Goal: Task Accomplishment & Management: Manage account settings

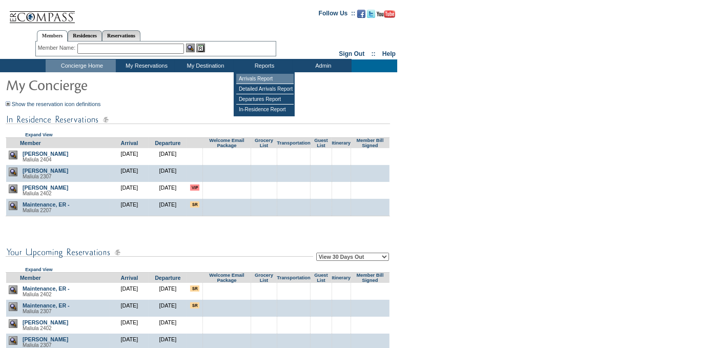
click at [258, 76] on td "Arrivals Report" at bounding box center [264, 79] width 57 height 10
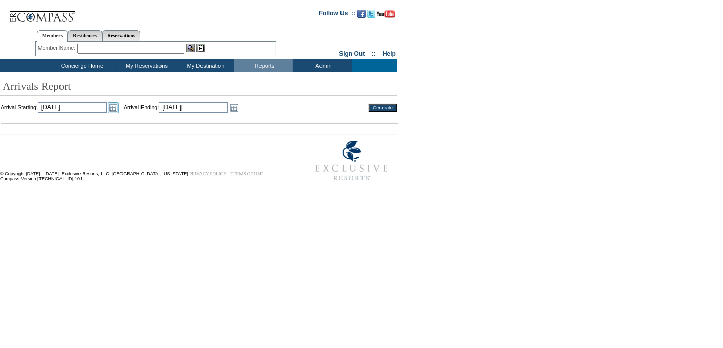
click at [119, 106] on link "Open the calendar popup." at bounding box center [113, 107] width 11 height 11
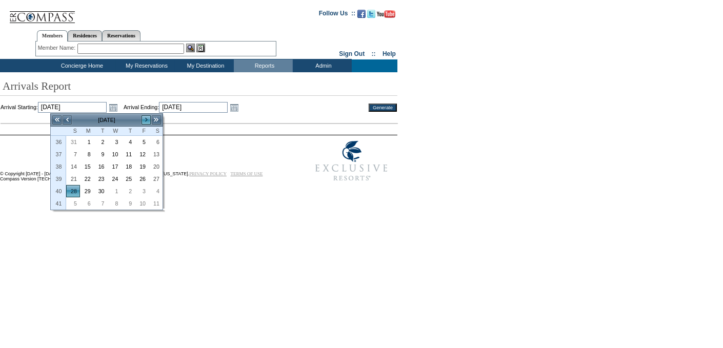
click at [145, 118] on link ">" at bounding box center [146, 120] width 10 height 10
click at [115, 141] on link "1" at bounding box center [114, 141] width 13 height 11
type input "2025-10-01"
type input "10/1/2025"
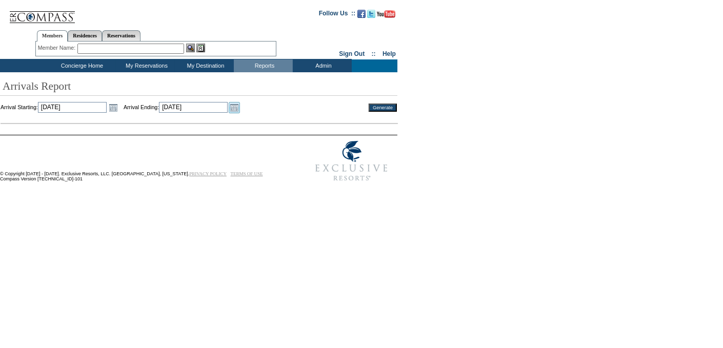
click at [240, 109] on link "Open the calendar popup." at bounding box center [234, 107] width 11 height 11
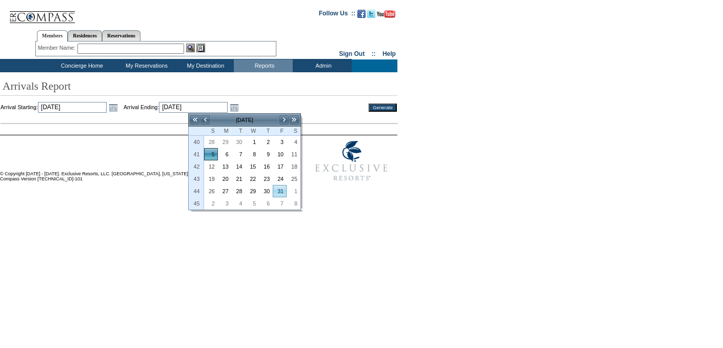
click at [278, 190] on link "31" at bounding box center [279, 191] width 13 height 11
type input "2025-10-31"
type input "10/31/2025"
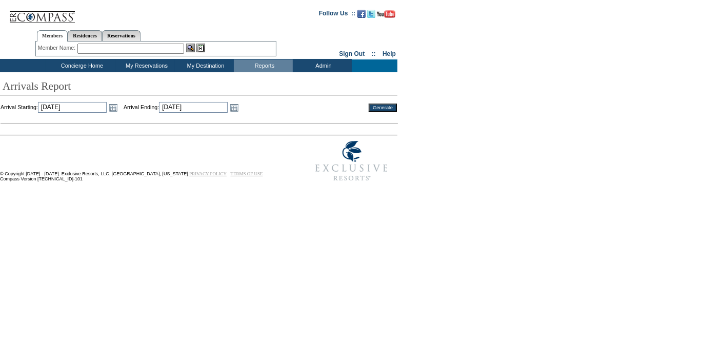
click at [393, 109] on input "Generate" at bounding box center [383, 108] width 28 height 8
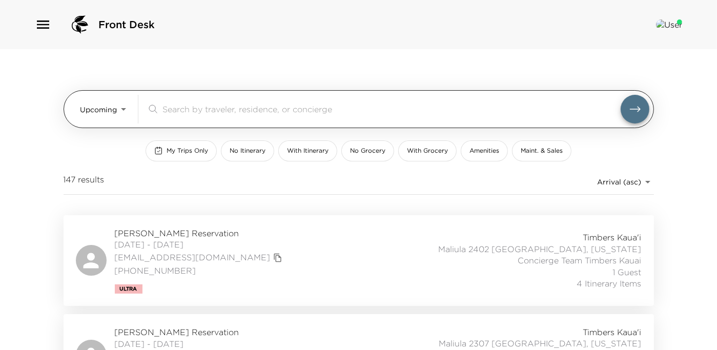
click at [97, 103] on body "Front Desk Upcoming Upcoming ​ My Trips Only No Itinerary With Itinerary No Gro…" at bounding box center [358, 175] width 717 height 350
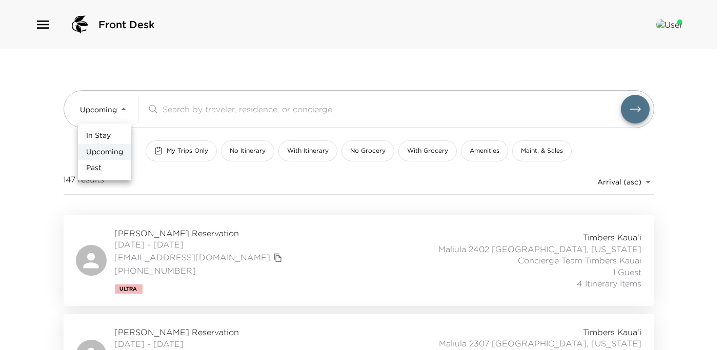
click at [106, 136] on span "In Stay" at bounding box center [98, 136] width 25 height 10
type input "In-Stay"
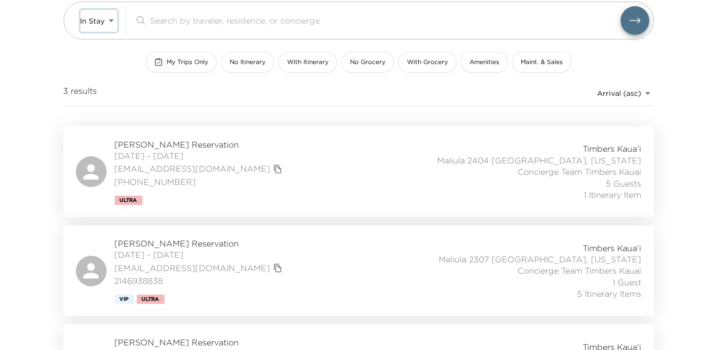
scroll to position [153, 0]
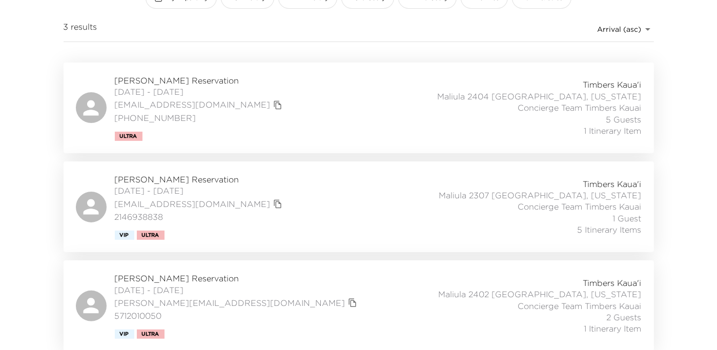
click at [89, 296] on icon at bounding box center [90, 305] width 23 height 23
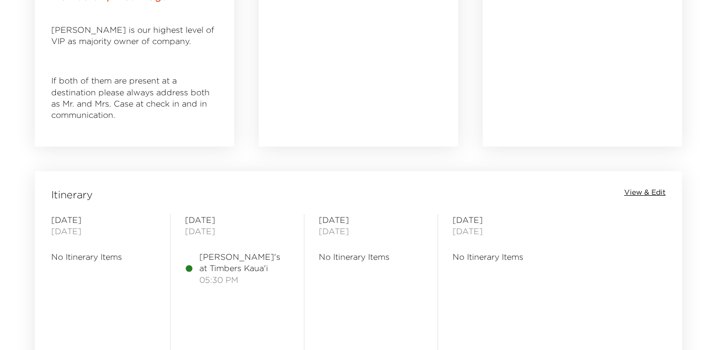
scroll to position [667, 0]
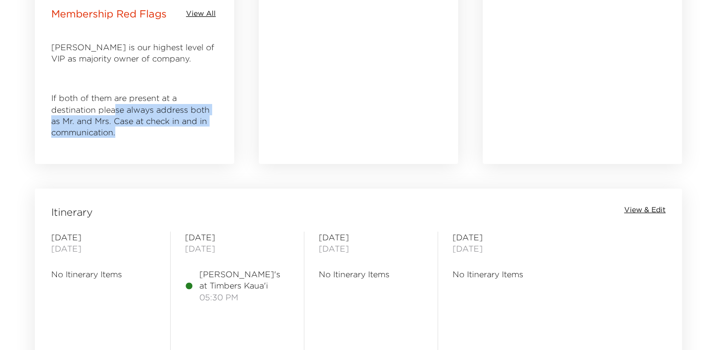
drag, startPoint x: 117, startPoint y: 106, endPoint x: 151, endPoint y: 137, distance: 45.7
click at [142, 136] on p "If both of them are present at a destination please always address both as Mr. …" at bounding box center [134, 115] width 167 height 46
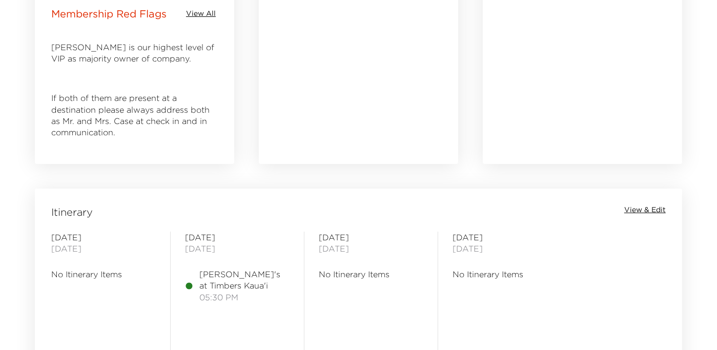
click at [111, 106] on p "If both of them are present at a destination please always address both as Mr. …" at bounding box center [134, 115] width 167 height 46
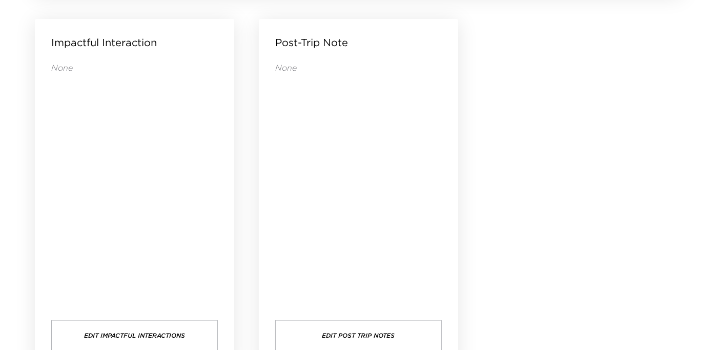
scroll to position [1122, 0]
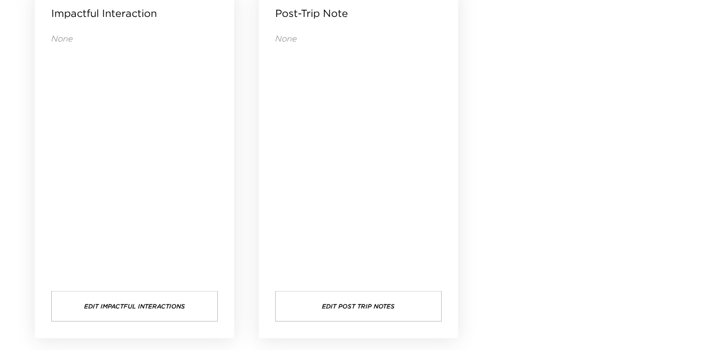
click at [342, 299] on button "Edit Post Trip Notes" at bounding box center [358, 306] width 167 height 31
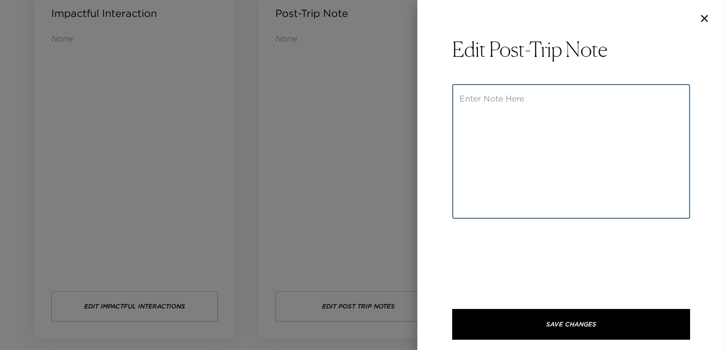
paste textarea "[PERSON_NAME] is just the sweetest!!! I really enjoyed meeting her! They had a …"
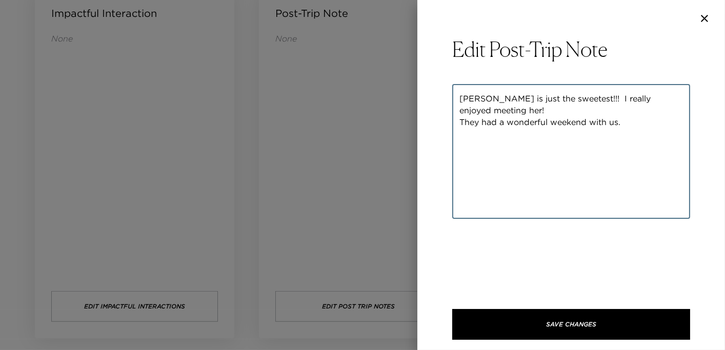
click at [481, 92] on div "[PERSON_NAME] is just the sweetest!!! I really enjoyed meeting her! They had a …" at bounding box center [571, 151] width 238 height 135
click at [481, 98] on textarea "[PERSON_NAME] is just the sweetest!!! I really enjoyed meeting her! They had a …" at bounding box center [572, 152] width 224 height 118
click at [503, 95] on textarea "[PERSON_NAME] ([PERSON_NAME] sister) is just the sweetest!!! I really enjoyed m…" at bounding box center [572, 152] width 224 height 118
click at [503, 100] on textarea "[PERSON_NAME] ([PERSON_NAME] sister) is just the sweetest!!! I really enjoyed m…" at bounding box center [572, 152] width 224 height 118
click at [572, 110] on textarea "[PERSON_NAME] ([PERSON_NAME]'s sister) is just the sweetest!!! I really enjoyed…" at bounding box center [572, 152] width 224 height 118
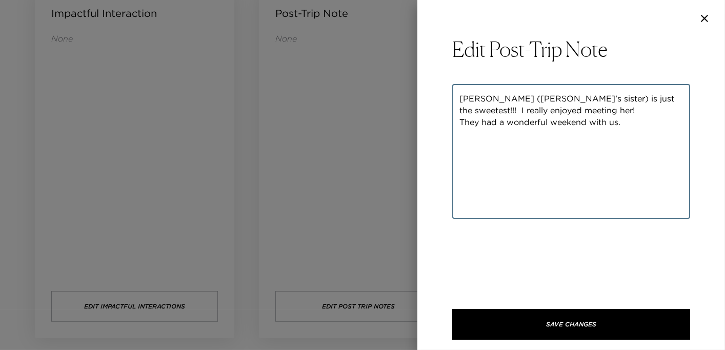
drag, startPoint x: 479, startPoint y: 124, endPoint x: 430, endPoint y: 123, distance: 48.2
click at [431, 124] on div "Edit Post-Trip Note [PERSON_NAME] ([PERSON_NAME]'s sister) is just the sweetest…" at bounding box center [571, 193] width 308 height 313
click at [548, 135] on textarea "[PERSON_NAME] ([PERSON_NAME]'s sister) is just the sweetest!!! I really enjoyed…" at bounding box center [572, 152] width 224 height 118
type textarea "[PERSON_NAME] ([PERSON_NAME]'s sister) is just the sweetest!!! I really enjoyed…"
click at [549, 308] on div "[PERSON_NAME] ([PERSON_NAME]'s sister) is just the sweetest!!! I really enjoyed…" at bounding box center [571, 212] width 238 height 256
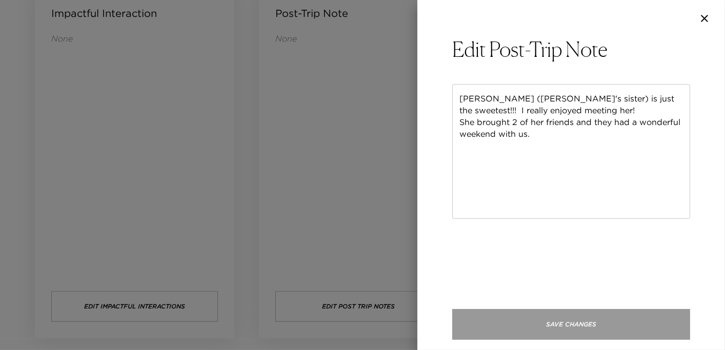
click at [548, 312] on button "Save Changes" at bounding box center [571, 324] width 238 height 31
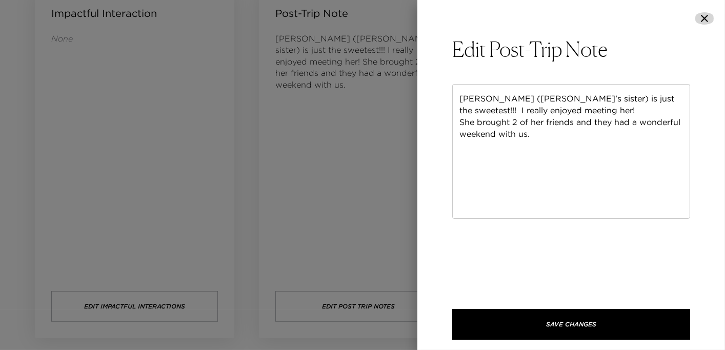
click at [710, 21] on icon "button" at bounding box center [705, 18] width 12 height 12
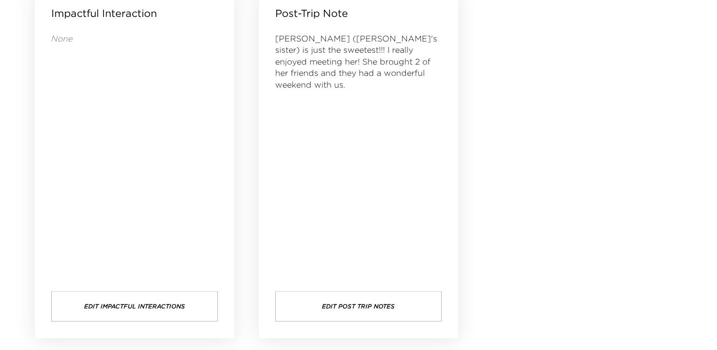
click at [40, 182] on div "Impactful Interaction None Edit Impactful Interactions" at bounding box center [135, 164] width 200 height 349
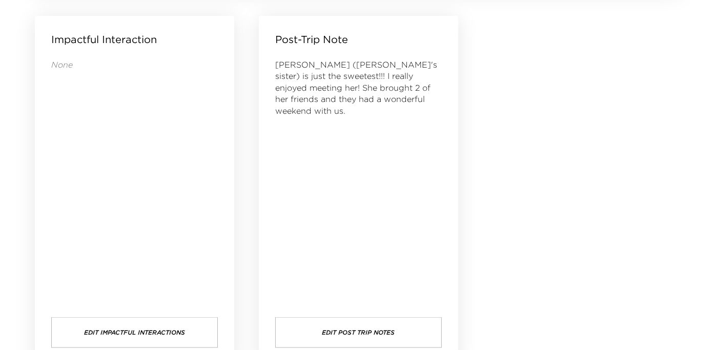
scroll to position [917, 0]
